Goal: Task Accomplishment & Management: Complete application form

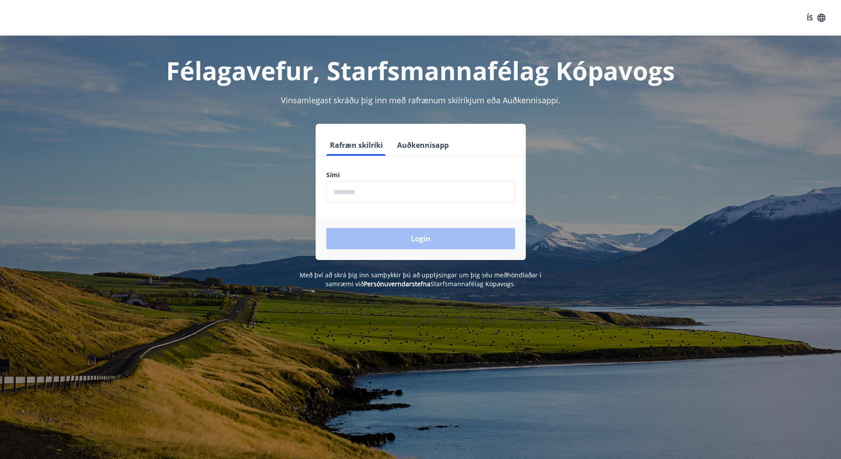
click at [373, 200] on input "phone" at bounding box center [420, 192] width 189 height 22
type input "********"
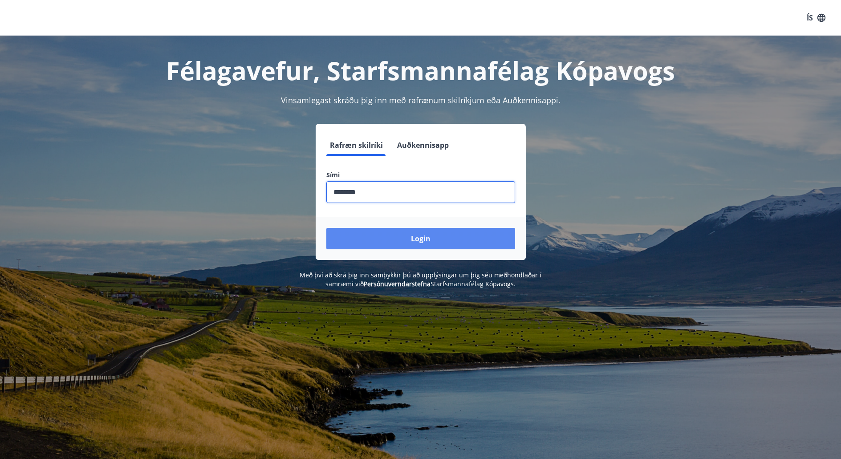
click at [391, 236] on button "Login" at bounding box center [420, 238] width 189 height 21
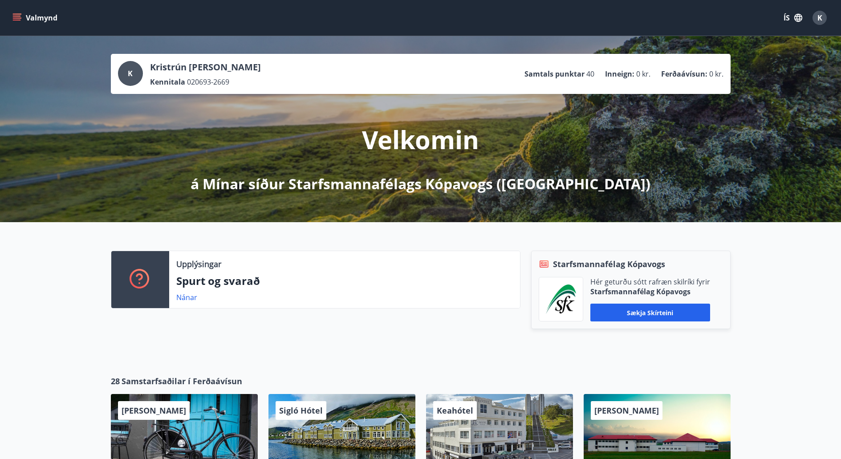
click at [559, 72] on p "Samtals punktar" at bounding box center [554, 74] width 60 height 10
click at [15, 17] on icon "menu" at bounding box center [16, 17] width 9 height 9
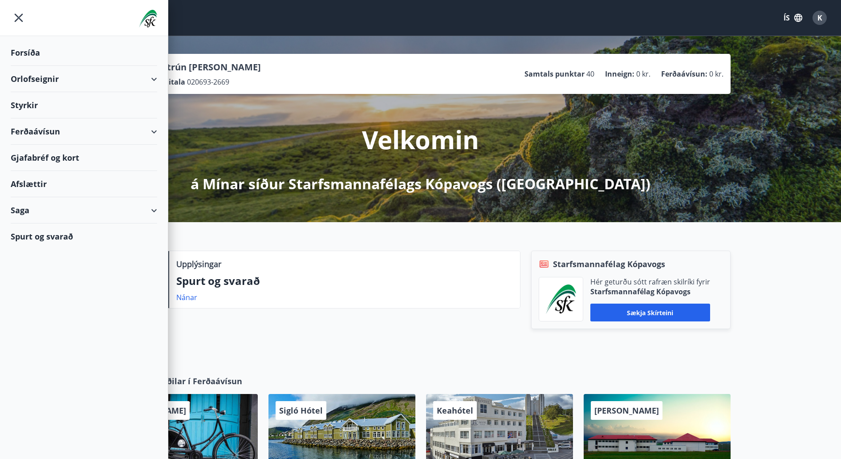
click at [22, 106] on div "Styrkir" at bounding box center [84, 105] width 146 height 26
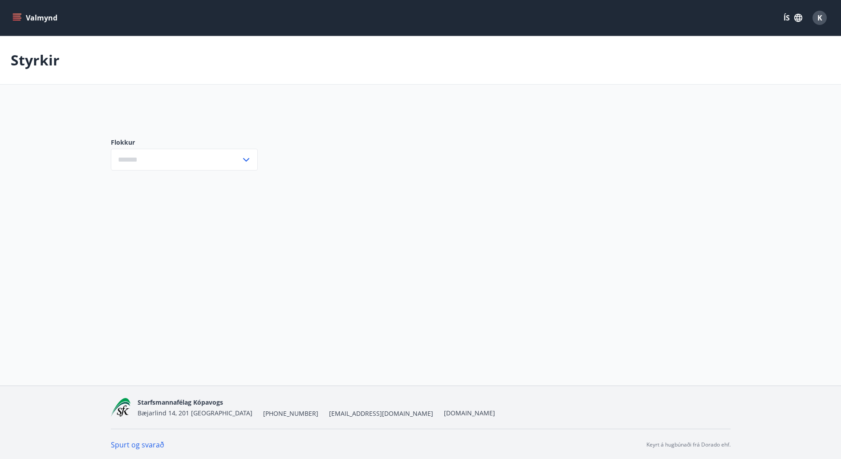
type input "***"
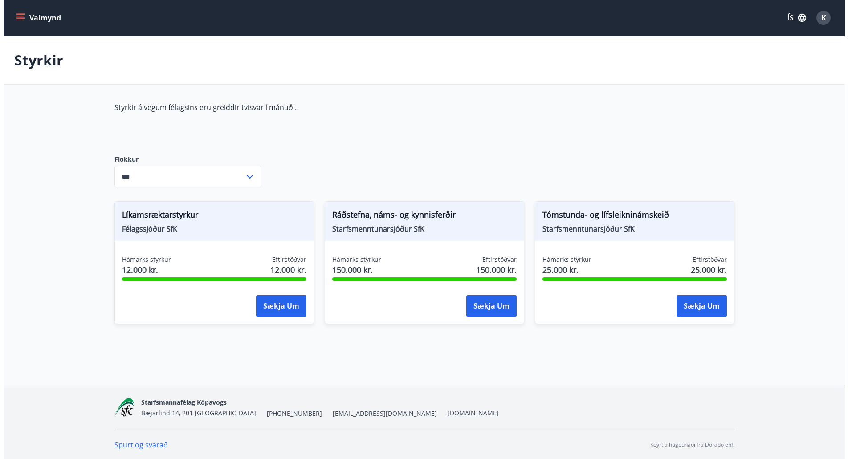
scroll to position [1, 0]
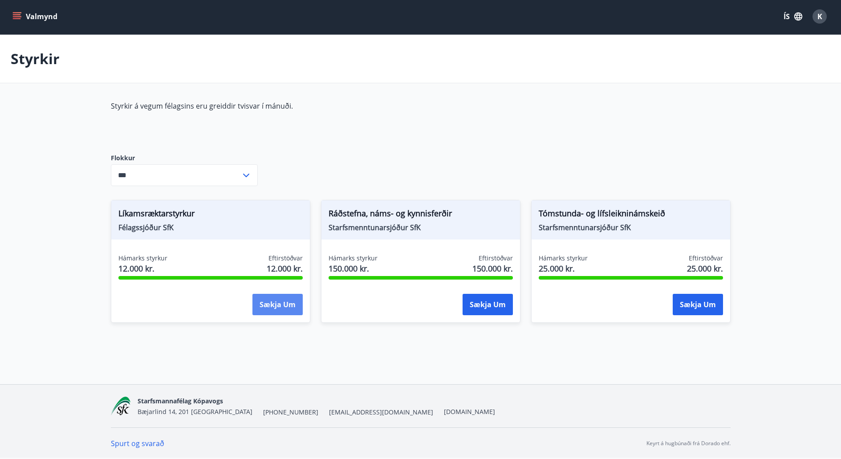
click at [275, 303] on button "Sækja um" at bounding box center [277, 304] width 50 height 21
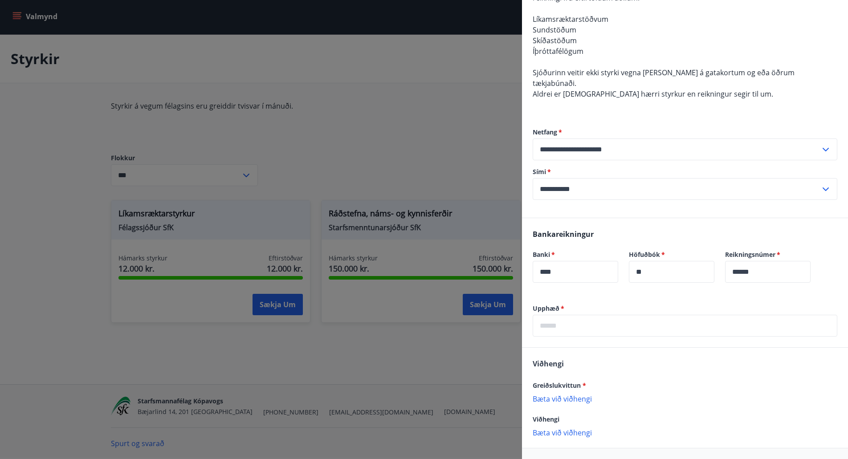
scroll to position [267, 0]
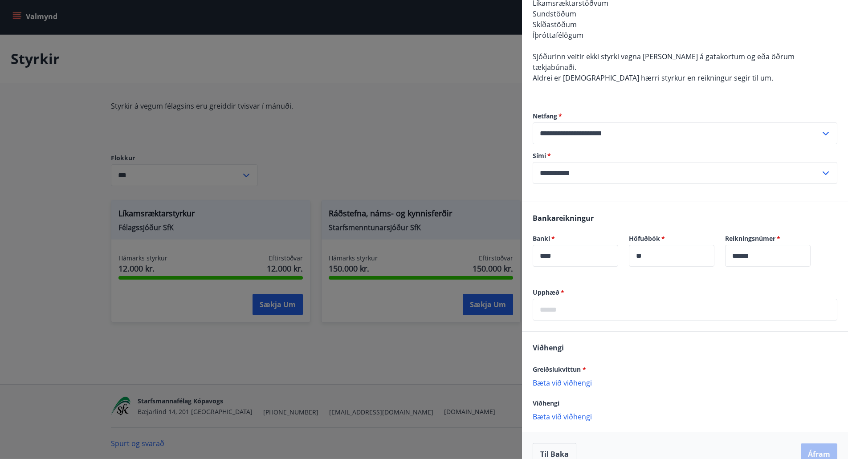
click at [573, 301] on input "text" at bounding box center [685, 310] width 305 height 22
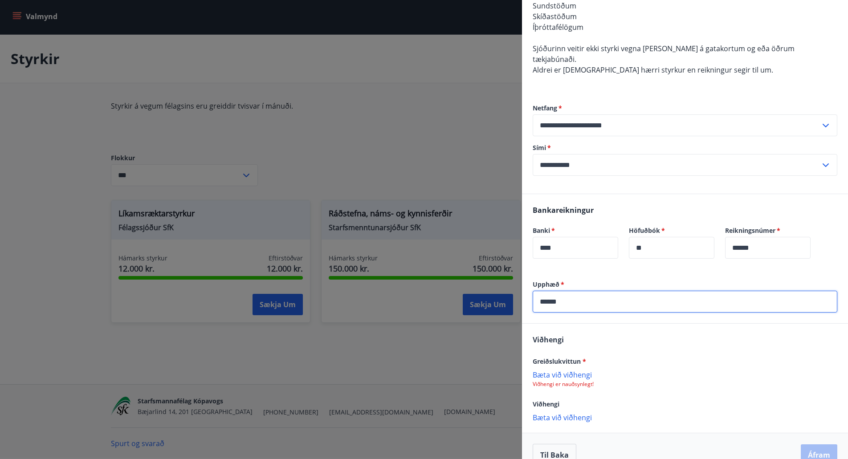
scroll to position [282, 0]
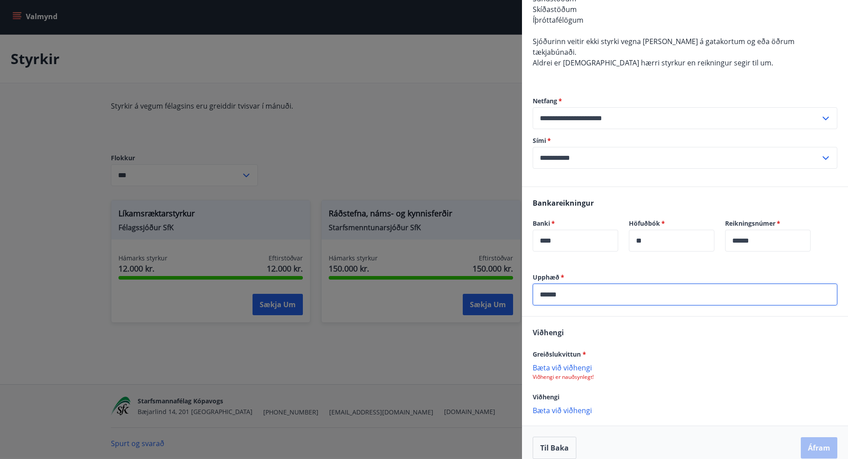
type input "******"
click at [561, 363] on p "Bæta við viðhengi" at bounding box center [685, 367] width 305 height 9
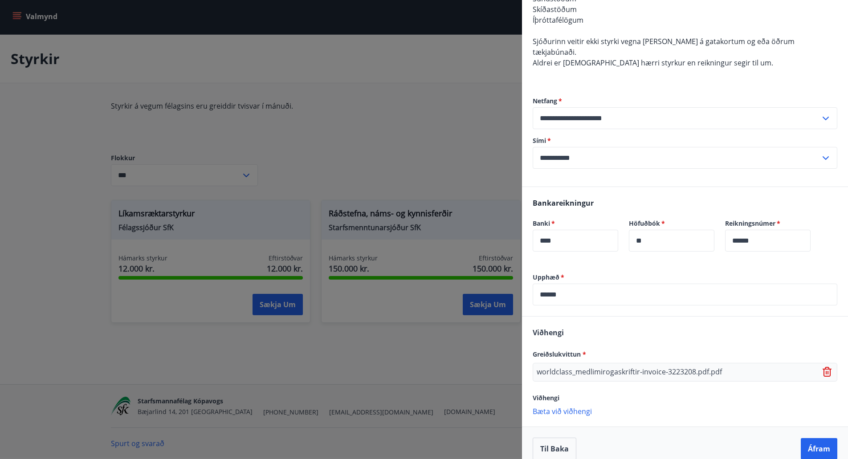
scroll to position [283, 0]
click at [562, 349] on span "Greiðslukvittun *" at bounding box center [559, 353] width 53 height 8
click at [585, 349] on span "*" at bounding box center [584, 353] width 4 height 8
click at [607, 327] on div "Viðhengi Greiðslukvittun * worldclass_medlimirogaskriftir-invoice-3223208.pdf.p…" at bounding box center [685, 371] width 326 height 110
click at [543, 327] on span "Viðhengi" at bounding box center [548, 332] width 31 height 10
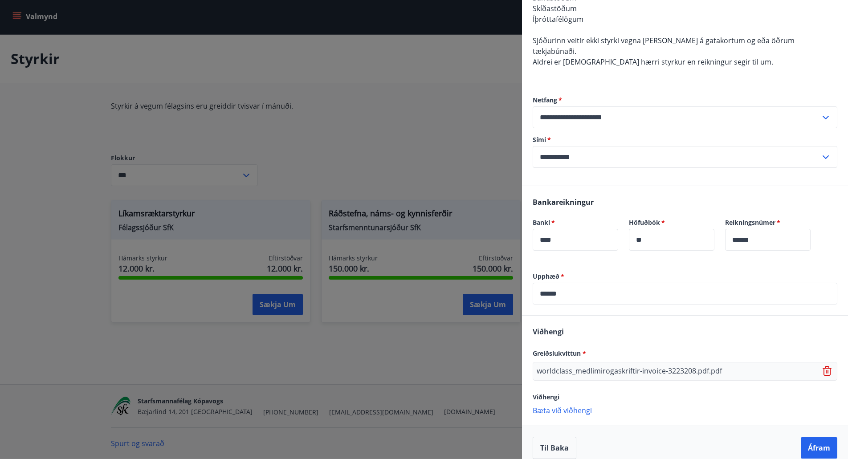
click at [601, 335] on div "Viðhengi Greiðslukvittun * worldclass_medlimirogaskriftir-invoice-3223208.pdf.p…" at bounding box center [685, 371] width 326 height 110
click at [735, 391] on div "Viðhengi" at bounding box center [685, 396] width 305 height 11
click at [566, 406] on p "Bæta við viðhengi" at bounding box center [685, 410] width 305 height 9
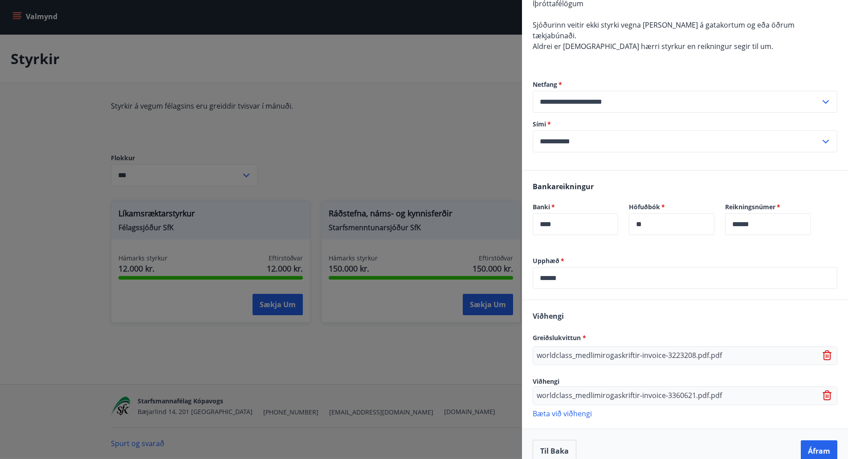
scroll to position [302, 0]
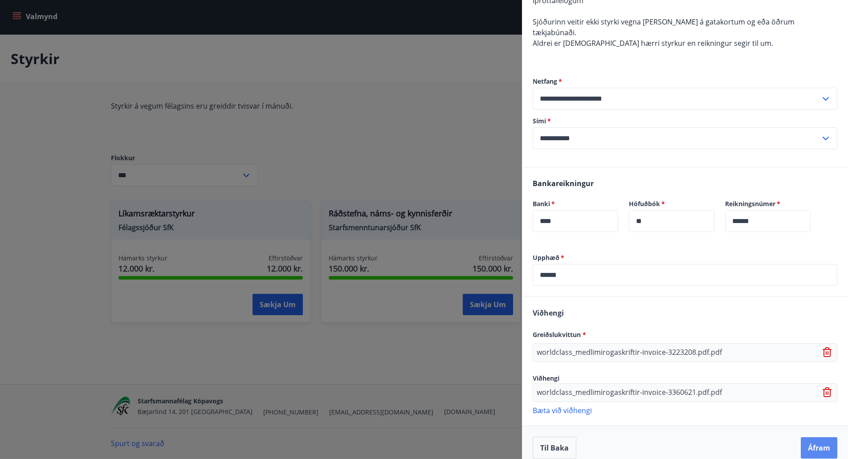
click at [815, 439] on button "Áfram" at bounding box center [819, 447] width 37 height 21
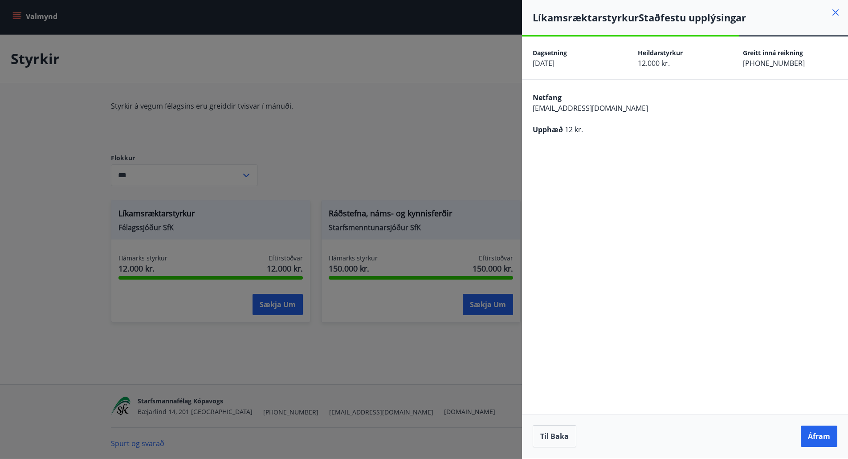
scroll to position [0, 0]
click at [815, 439] on button "Áfram" at bounding box center [819, 436] width 37 height 21
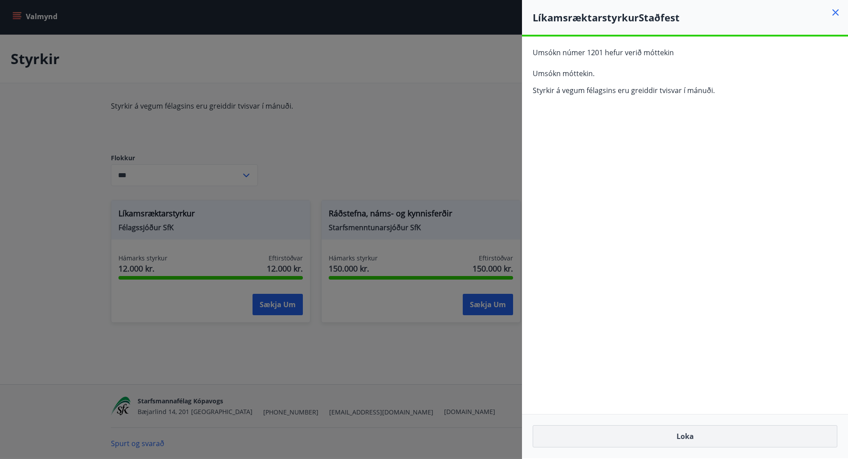
click at [695, 437] on button "Loka" at bounding box center [685, 436] width 305 height 22
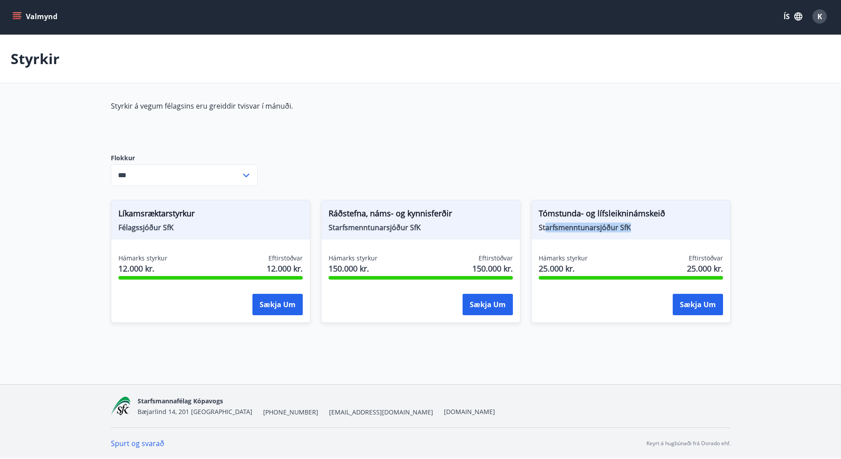
drag, startPoint x: 546, startPoint y: 229, endPoint x: 653, endPoint y: 229, distance: 107.3
click at [653, 229] on span "Starfsmenntunarsjóður SfK" at bounding box center [631, 228] width 184 height 10
click at [675, 226] on span "Starfsmenntunarsjóður SfK" at bounding box center [631, 228] width 184 height 10
click at [565, 213] on span "Tómstunda- og lífsleikninámskeið" at bounding box center [631, 214] width 184 height 15
click at [17, 15] on icon "menu" at bounding box center [17, 14] width 8 height 1
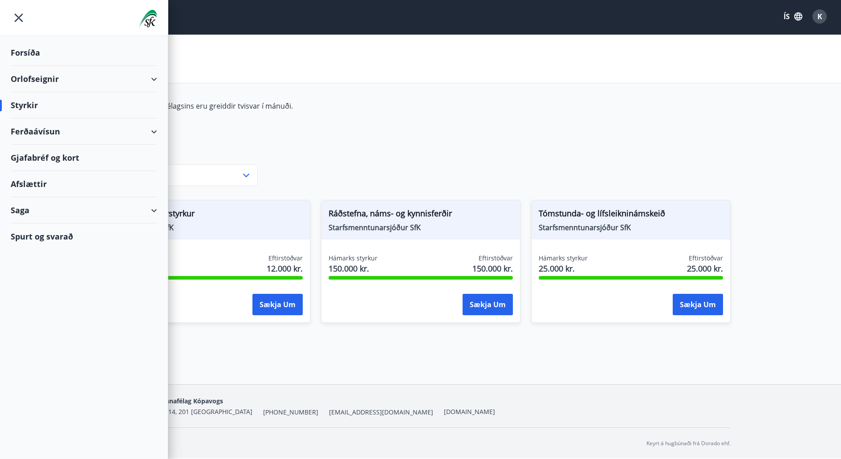
click at [622, 109] on div "Styrkir á vegum félagsins eru greiddir tvisvar í mánuði. Flokkur *** ​ Líkamsræ…" at bounding box center [421, 217] width 620 height 232
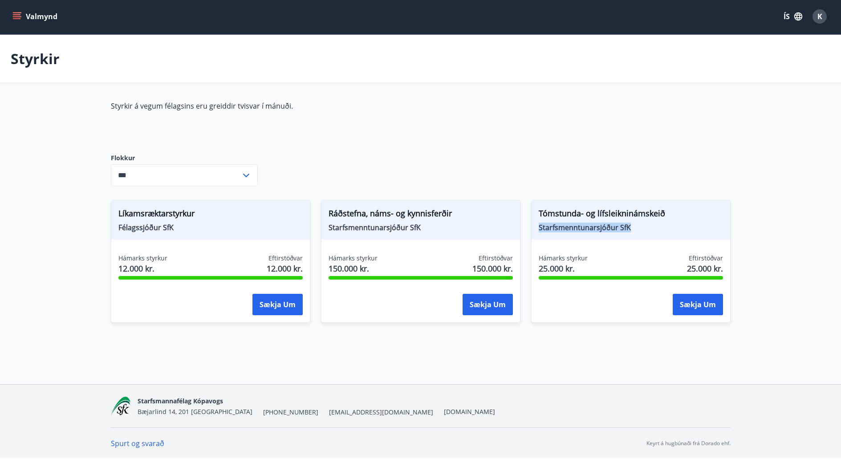
drag, startPoint x: 635, startPoint y: 230, endPoint x: 536, endPoint y: 231, distance: 99.3
click at [536, 231] on div "Tómstunda- og lífsleikninámskeið Starfsmenntunarsjóður SfK" at bounding box center [631, 219] width 199 height 39
copy span "Starfsmenntunarsjóður SfK"
click at [624, 88] on main "Styrkir Styrkir á vegum félagsins eru greiddir tvisvar í mánuði. Flokkur *** ​ …" at bounding box center [420, 184] width 841 height 299
click at [698, 302] on button "Sækja um" at bounding box center [698, 304] width 50 height 21
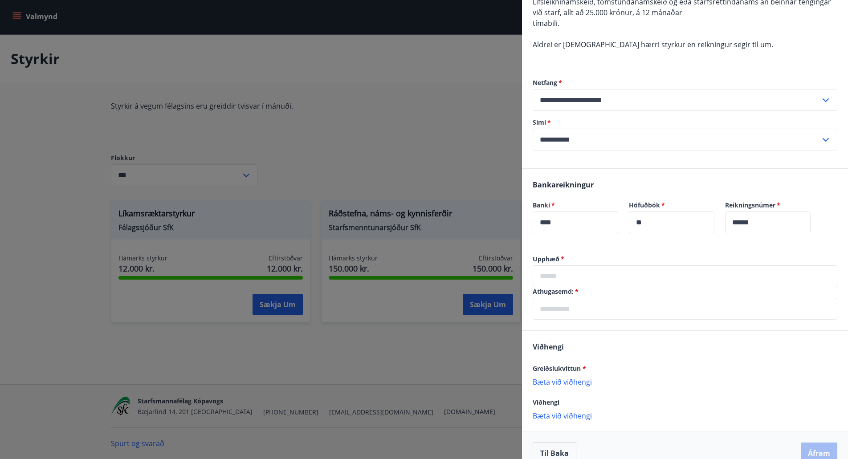
scroll to position [242, 0]
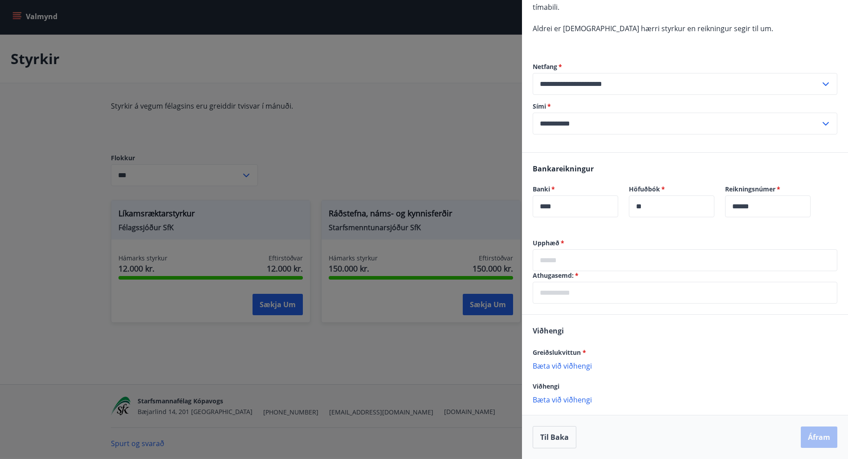
click at [580, 365] on p "Bæta við viðhengi" at bounding box center [685, 365] width 305 height 9
click at [567, 402] on p "Bæta við viðhengi" at bounding box center [685, 399] width 305 height 9
click at [564, 368] on p "Bæta við viðhengi" at bounding box center [685, 365] width 305 height 9
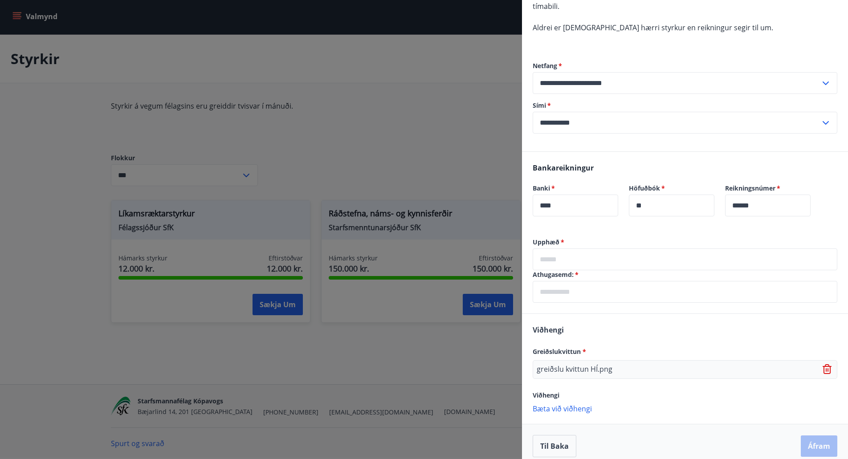
scroll to position [252, 0]
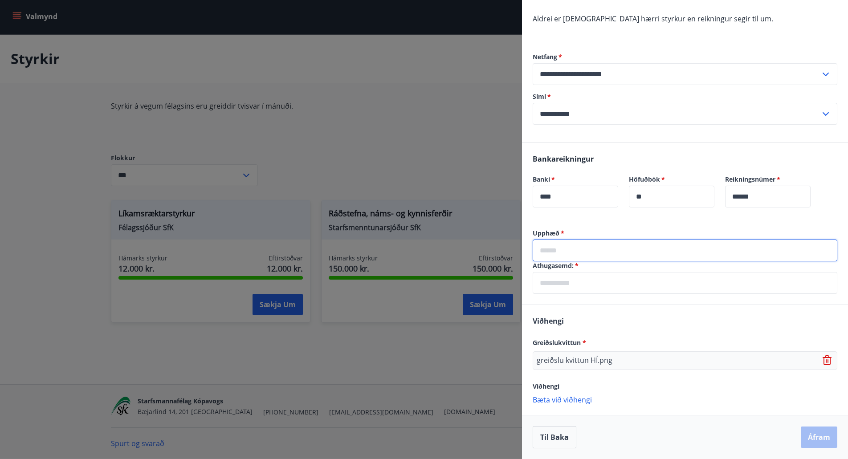
click at [596, 247] on input "text" at bounding box center [685, 251] width 305 height 22
type input "*****"
click at [603, 288] on input "text" at bounding box center [685, 283] width 305 height 22
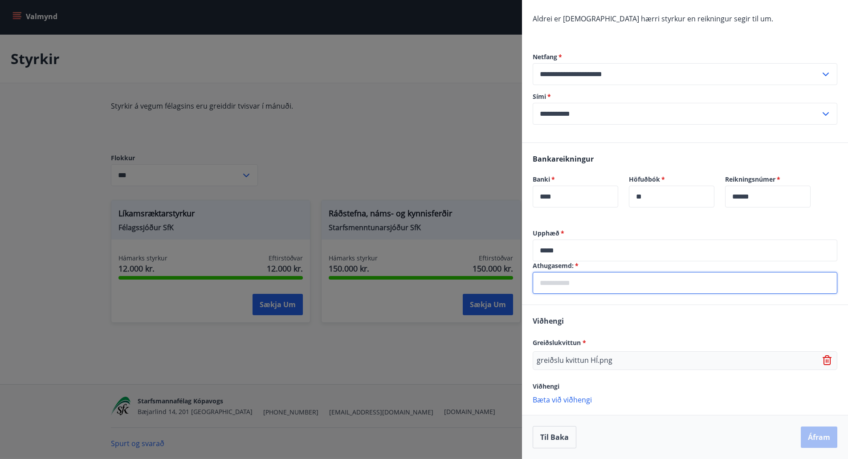
click at [597, 250] on input "*****" at bounding box center [685, 251] width 305 height 22
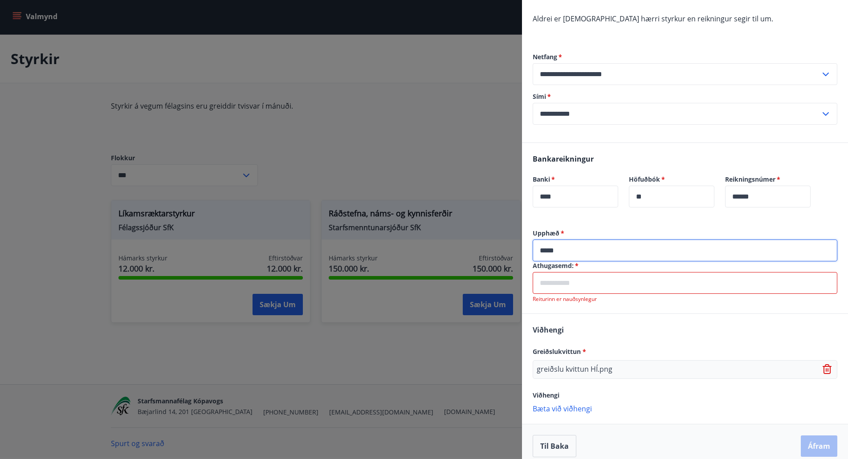
click at [600, 283] on input "text" at bounding box center [685, 283] width 305 height 22
click at [581, 245] on input "*****" at bounding box center [685, 251] width 305 height 22
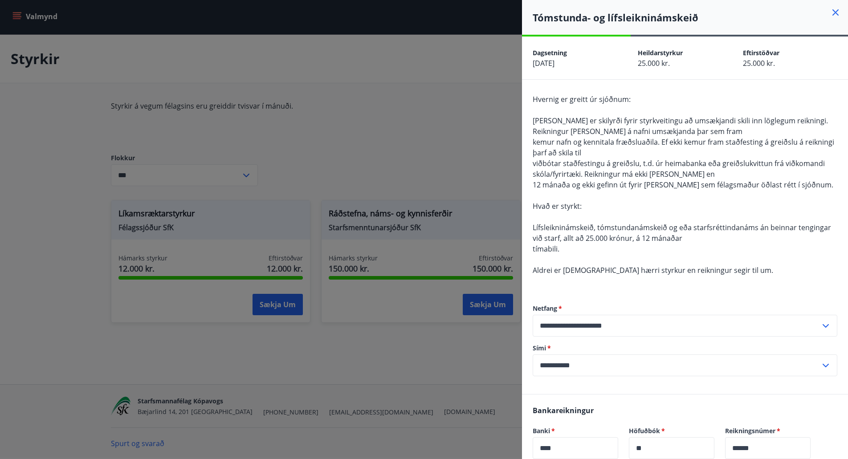
scroll to position [260, 0]
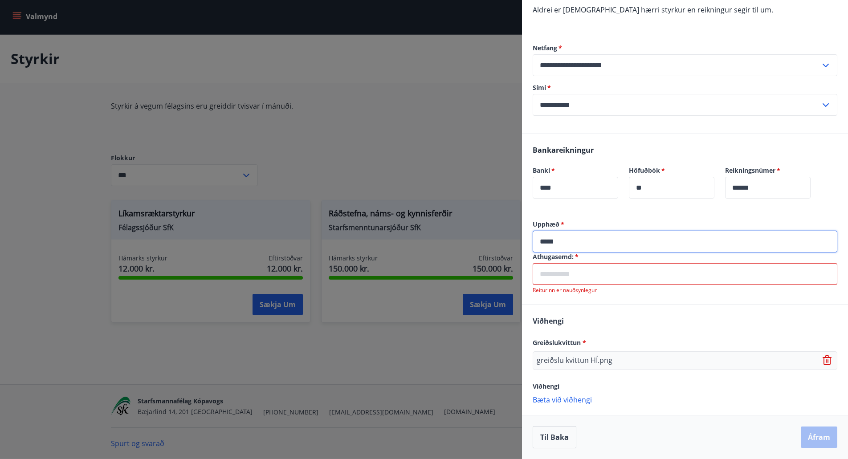
drag, startPoint x: 539, startPoint y: 244, endPoint x: 511, endPoint y: 244, distance: 28.1
click at [511, 244] on div "**********" at bounding box center [424, 229] width 848 height 459
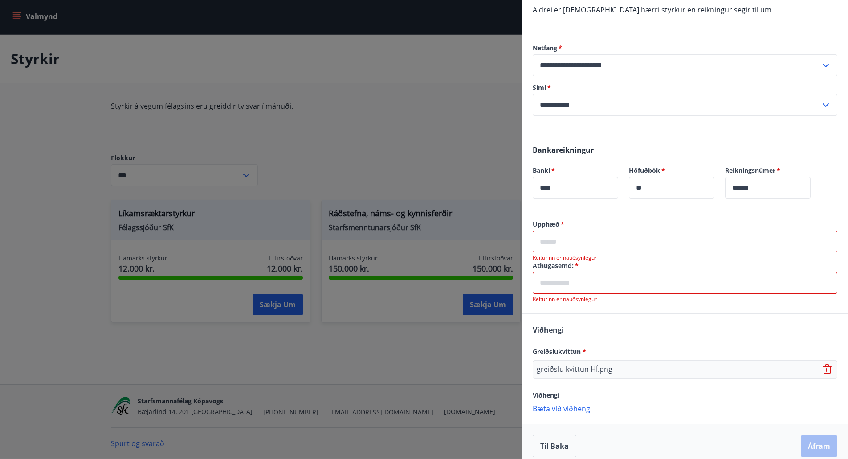
click at [611, 213] on div "Bankareikningur Banki   * **** ​ Höfuðbók   * ** ​ Reikningsnúmer   * ****** ​" at bounding box center [685, 177] width 326 height 86
click at [602, 242] on input "text" at bounding box center [685, 242] width 305 height 22
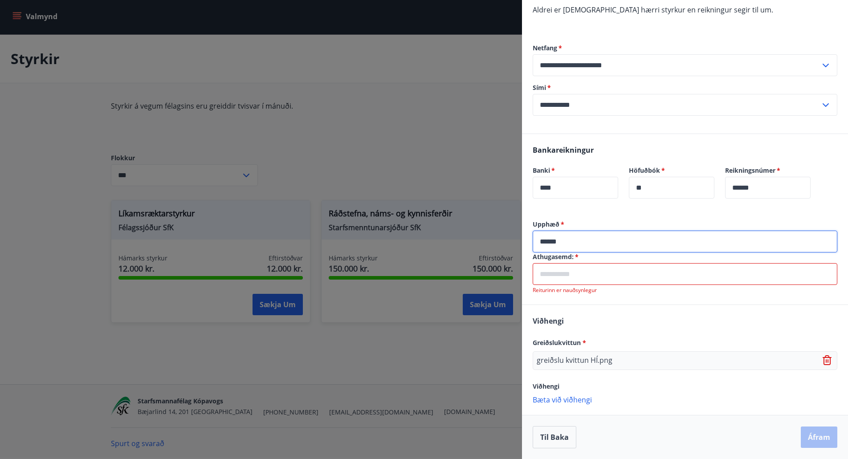
type input "******"
click at [631, 270] on input "text" at bounding box center [685, 274] width 305 height 22
click at [606, 274] on input "text" at bounding box center [685, 274] width 305 height 22
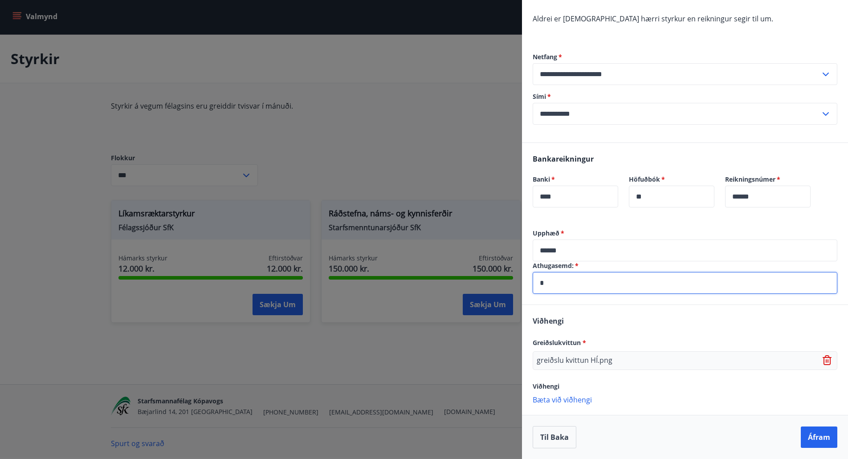
scroll to position [252, 0]
type input "*"
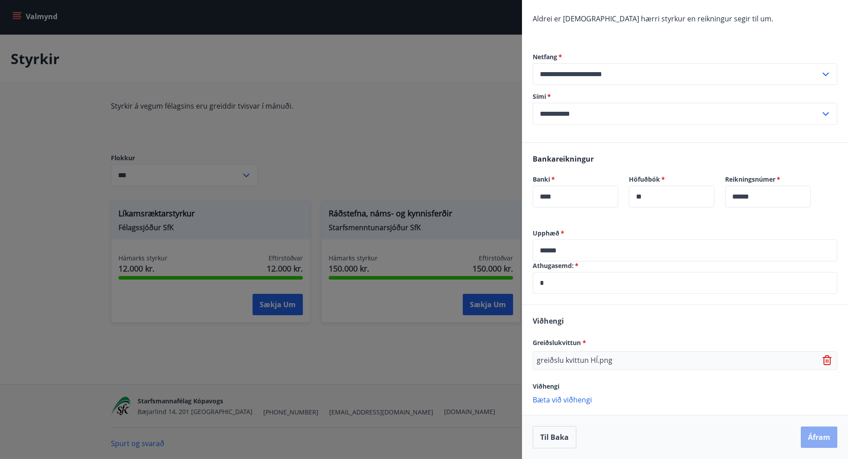
click at [815, 438] on button "Áfram" at bounding box center [819, 437] width 37 height 21
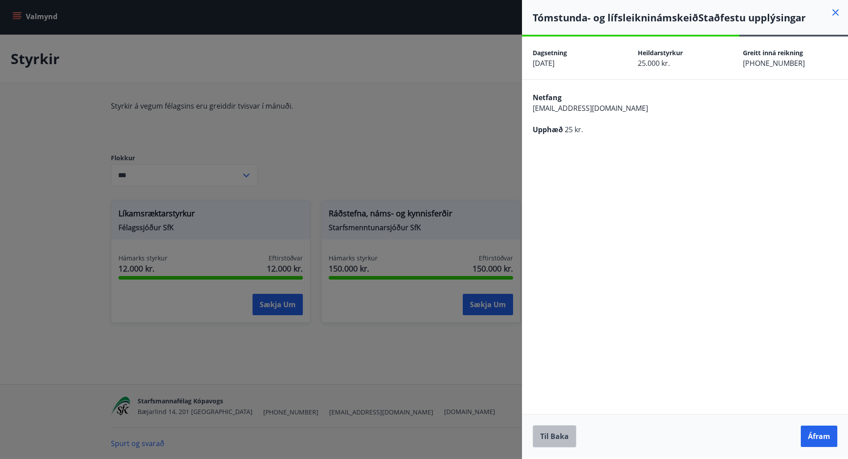
click at [544, 437] on button "Til baka" at bounding box center [555, 436] width 44 height 22
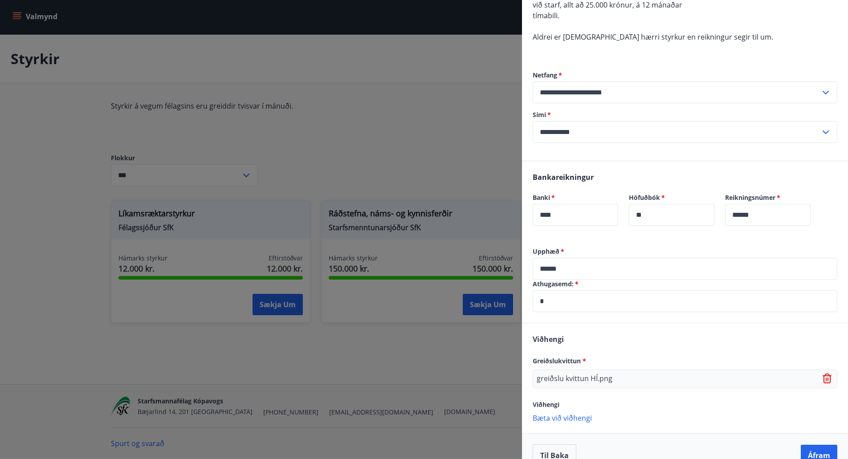
scroll to position [252, 0]
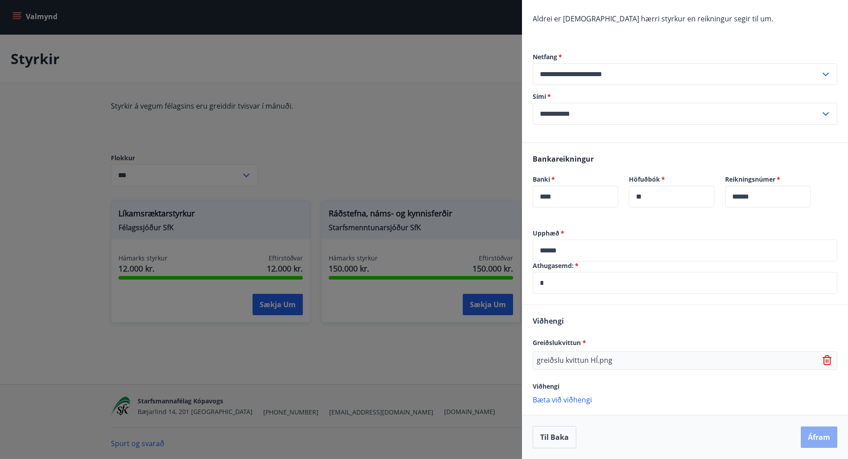
click at [806, 436] on button "Áfram" at bounding box center [819, 437] width 37 height 21
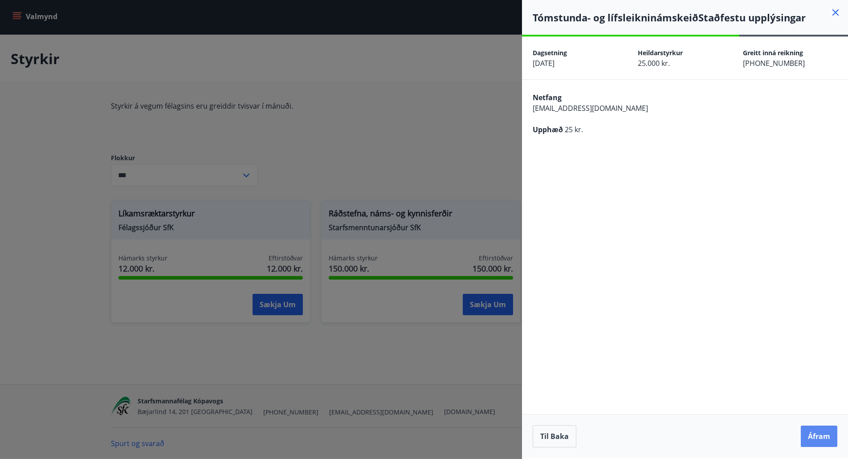
click at [817, 436] on button "Áfram" at bounding box center [819, 436] width 37 height 21
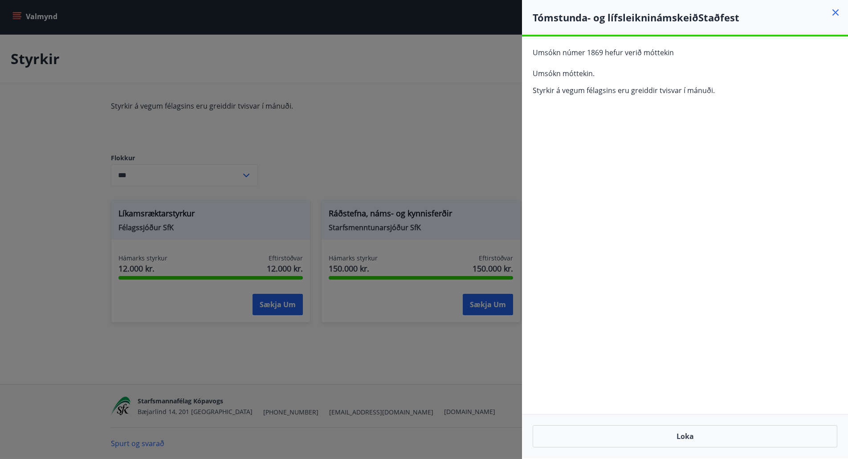
click at [454, 100] on div at bounding box center [424, 229] width 848 height 459
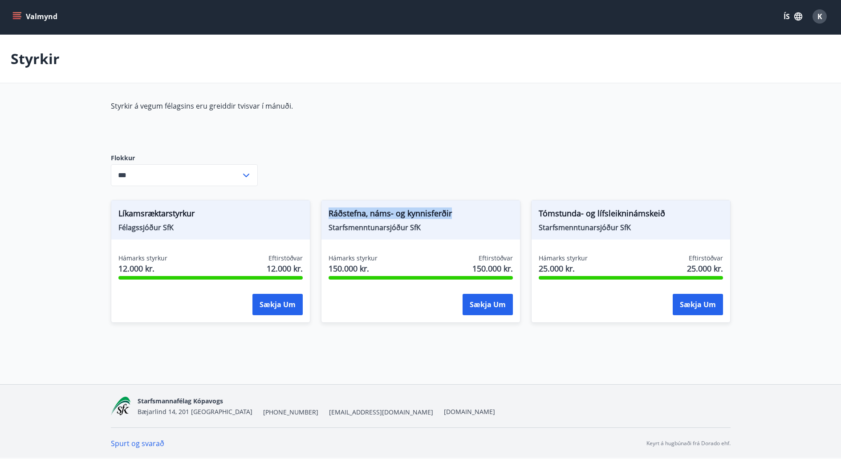
drag, startPoint x: 457, startPoint y: 214, endPoint x: 328, endPoint y: 209, distance: 129.2
click at [329, 209] on span "Ráðstefna, náms- og kynnisferðir" at bounding box center [421, 214] width 184 height 15
copy span "Ráðstefna, náms- og kynnisferðir"
click at [471, 130] on div "Styrkir á vegum félagsins eru greiddir tvisvar í mánuði." at bounding box center [321, 120] width 420 height 38
click at [490, 310] on button "Sækja um" at bounding box center [488, 304] width 50 height 21
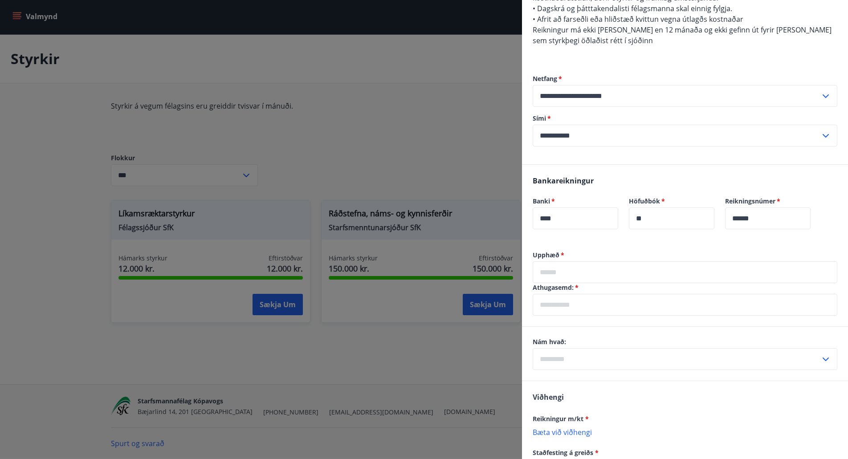
scroll to position [445, 0]
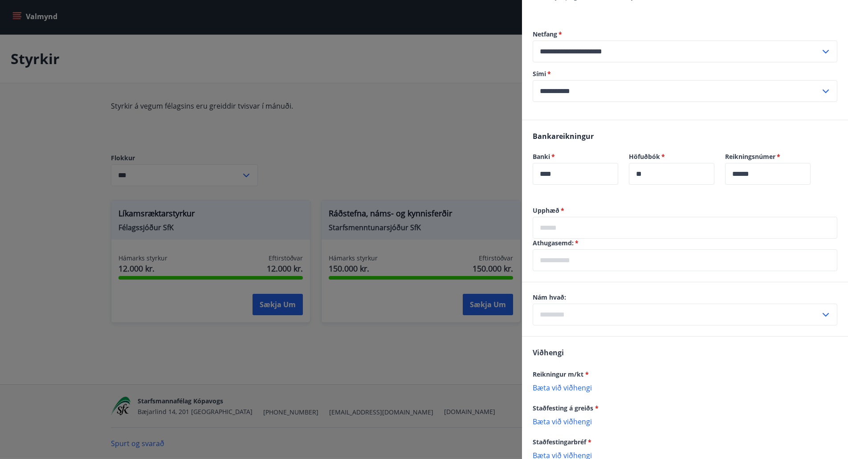
click at [623, 304] on input "text" at bounding box center [677, 315] width 288 height 22
click at [571, 325] on li "Innanlands" at bounding box center [685, 333] width 304 height 16
type input "**********"
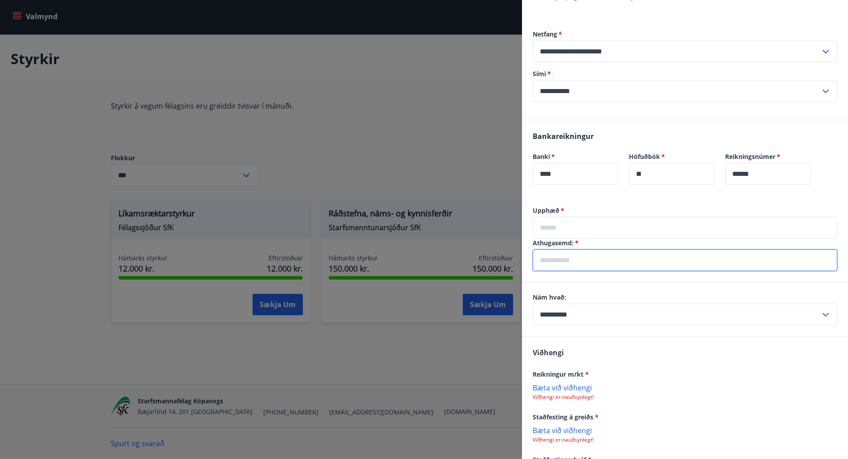
click at [606, 249] on input "text" at bounding box center [685, 260] width 305 height 22
click at [691, 356] on div "Viðhengi Reikningur m/kt * [PERSON_NAME] við viðhengi Viðhengi er nauðsynlegt! …" at bounding box center [685, 434] width 326 height 194
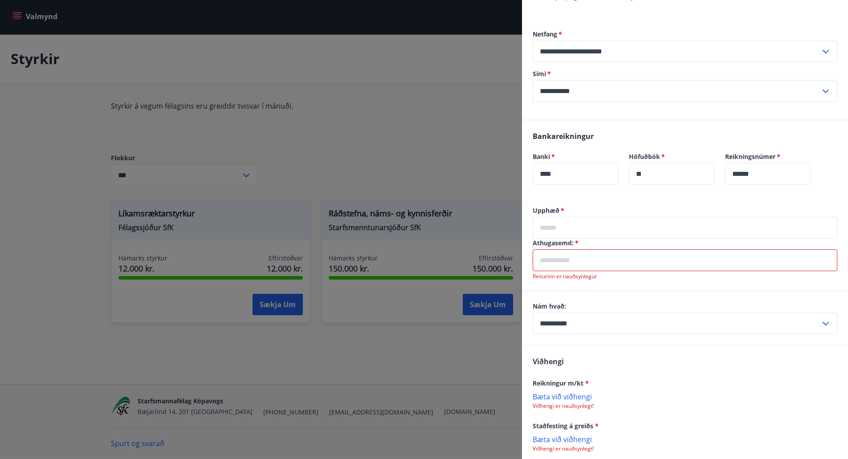
click at [566, 217] on input "text" at bounding box center [685, 228] width 305 height 22
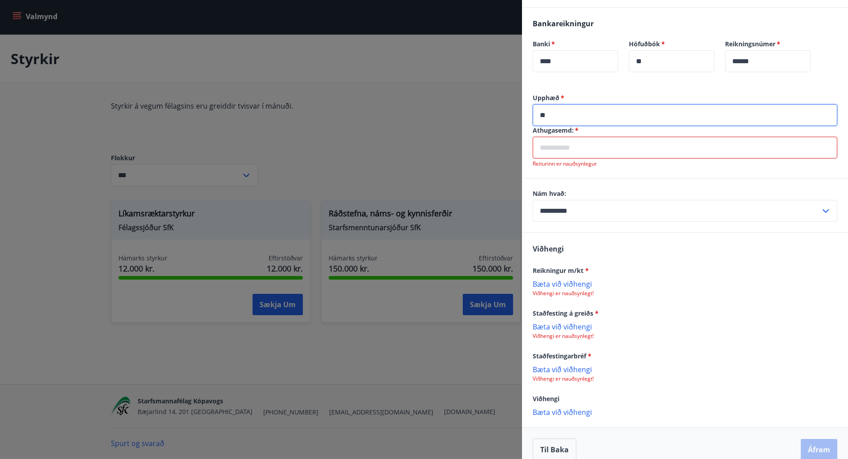
scroll to position [549, 0]
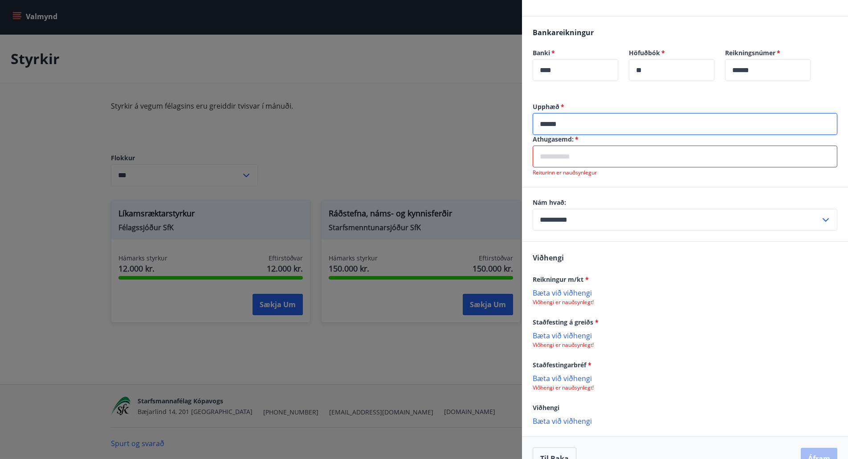
click at [550, 113] on input "******" at bounding box center [685, 124] width 305 height 22
type input "*******"
click at [644, 146] on input "text" at bounding box center [685, 157] width 305 height 22
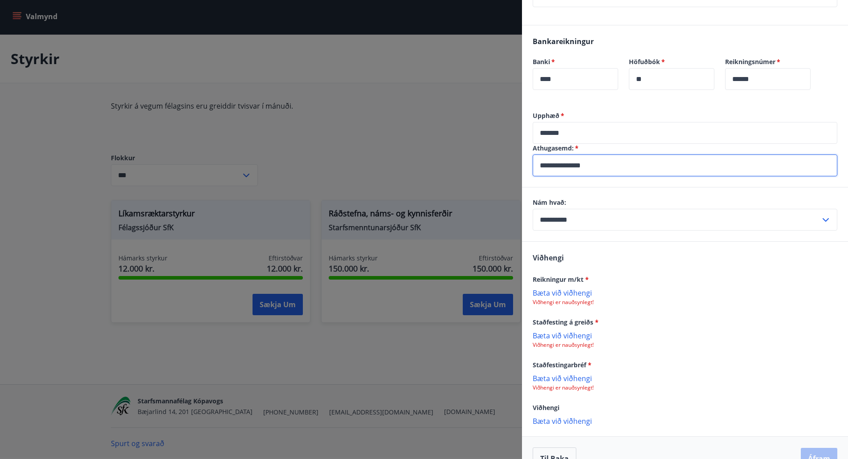
type input "**********"
click at [574, 299] on p "Viðhengi er nauðsynlegt!" at bounding box center [685, 302] width 305 height 7
click at [573, 288] on p "Bæta við viðhengi" at bounding box center [685, 292] width 305 height 9
click at [569, 332] on p "Bæta við viðhengi" at bounding box center [685, 336] width 305 height 9
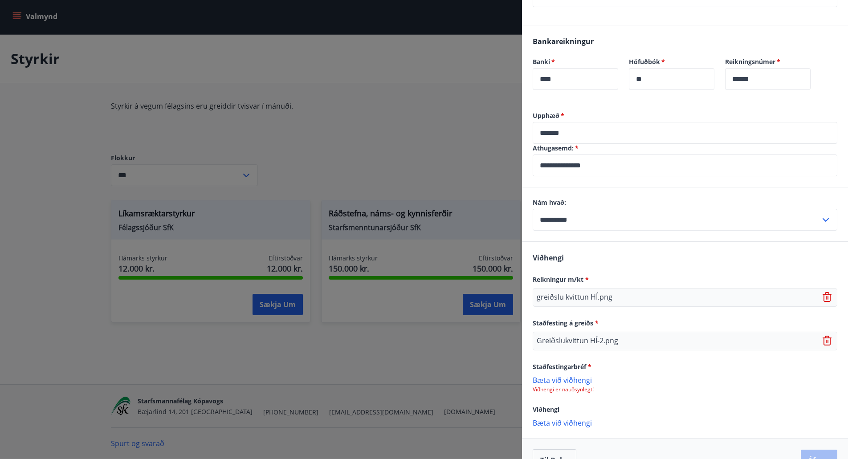
scroll to position [542, 0]
click at [565, 384] on p "Viðhengi er nauðsynlegt!" at bounding box center [685, 387] width 305 height 7
click at [566, 374] on p "Bæta við viðhengi" at bounding box center [685, 378] width 305 height 9
click at [561, 378] on p "Starfsleyfi.pdf" at bounding box center [560, 383] width 46 height 11
click at [574, 417] on p "Bæta við viðhengi" at bounding box center [685, 421] width 305 height 9
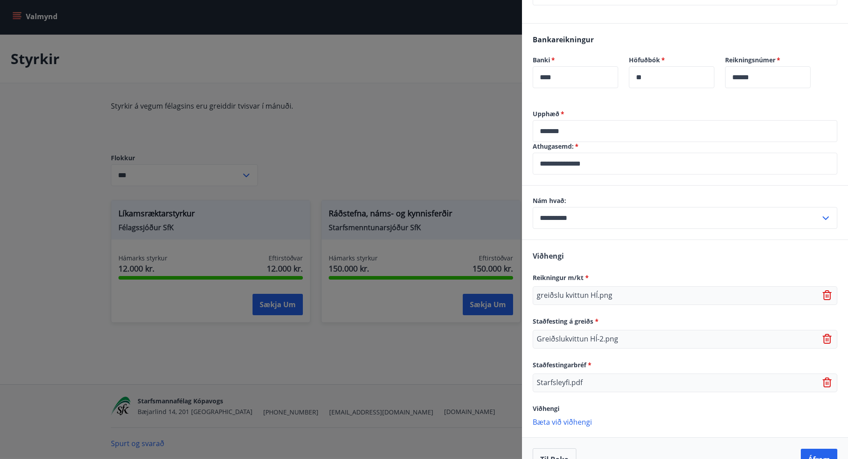
scroll to position [543, 0]
click at [557, 373] on div "Starfsleyfi.pdf" at bounding box center [685, 382] width 305 height 19
click at [558, 377] on p "Starfsleyfi.pdf" at bounding box center [560, 382] width 46 height 11
click at [618, 373] on div "Starfsleyfi.pdf" at bounding box center [685, 382] width 305 height 19
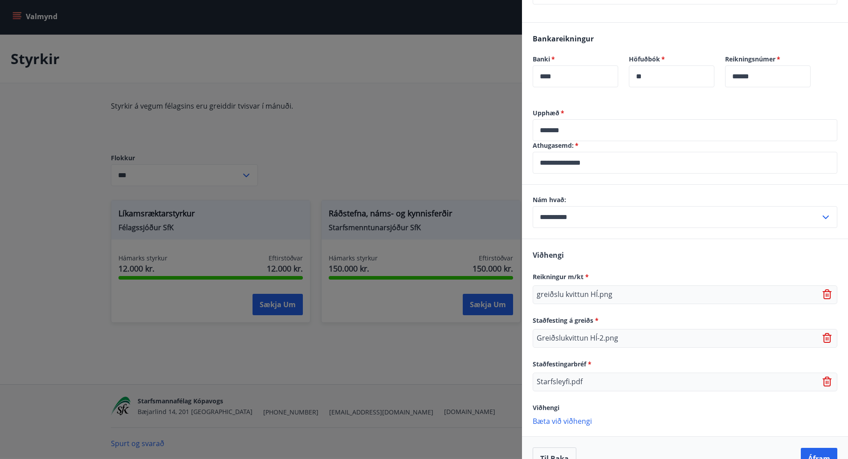
click at [571, 416] on p "Bæta við viðhengi" at bounding box center [685, 420] width 305 height 9
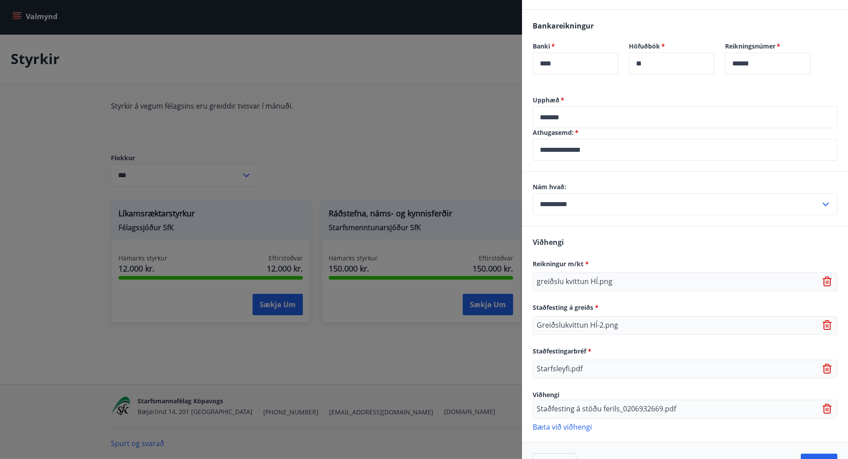
scroll to position [561, 0]
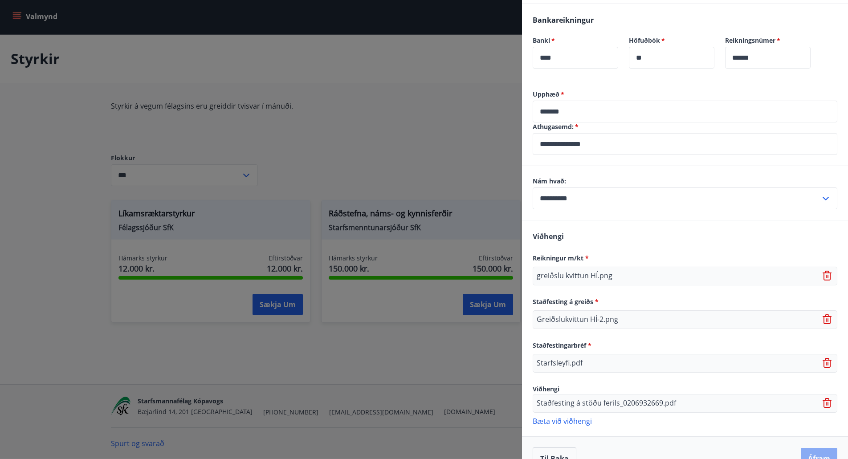
click at [816, 448] on button "Áfram" at bounding box center [819, 458] width 37 height 21
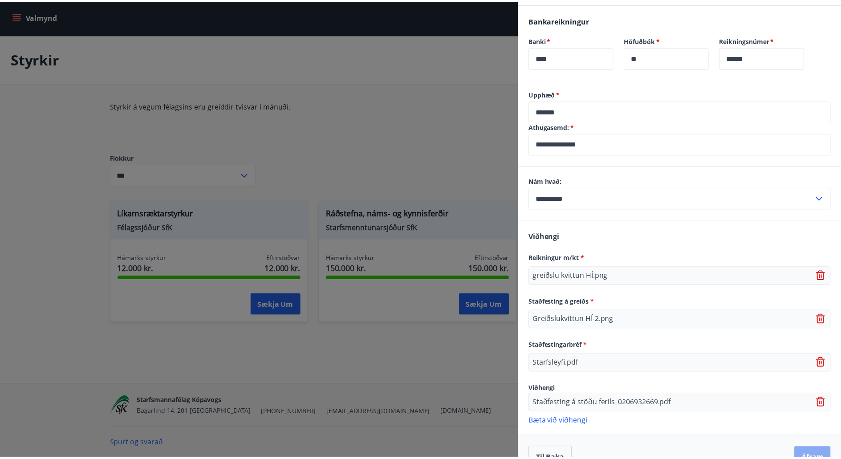
scroll to position [0, 0]
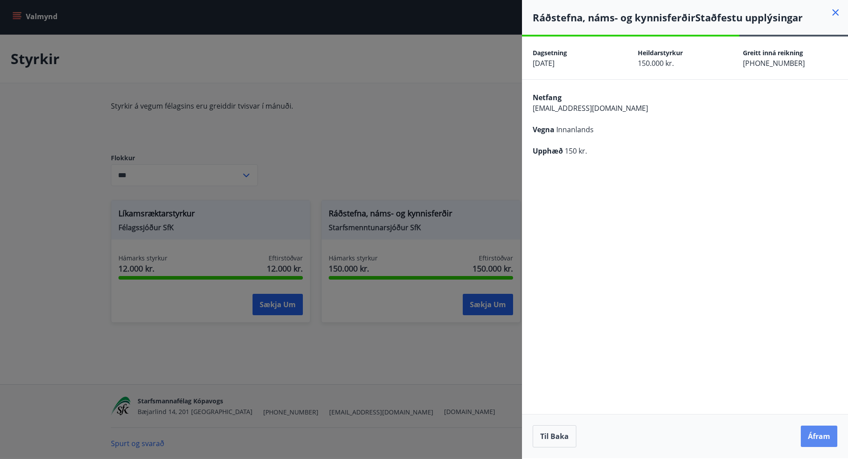
click at [816, 437] on button "Áfram" at bounding box center [819, 436] width 37 height 21
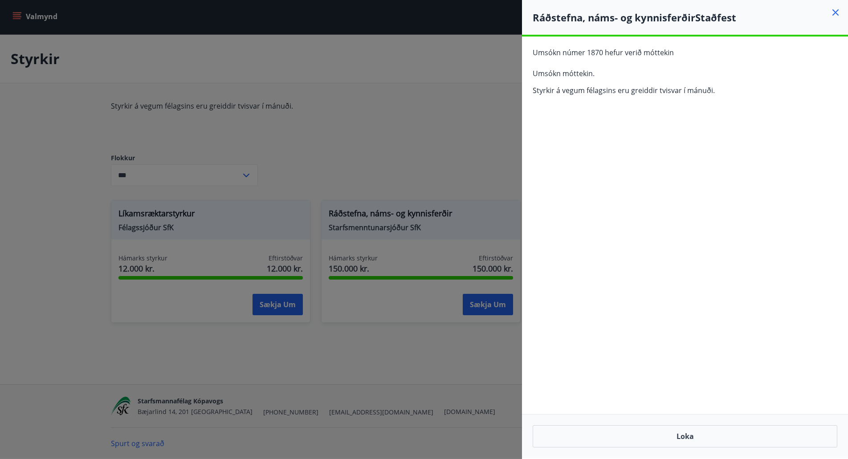
click at [835, 14] on icon at bounding box center [835, 12] width 11 height 11
